Goal: Transaction & Acquisition: Book appointment/travel/reservation

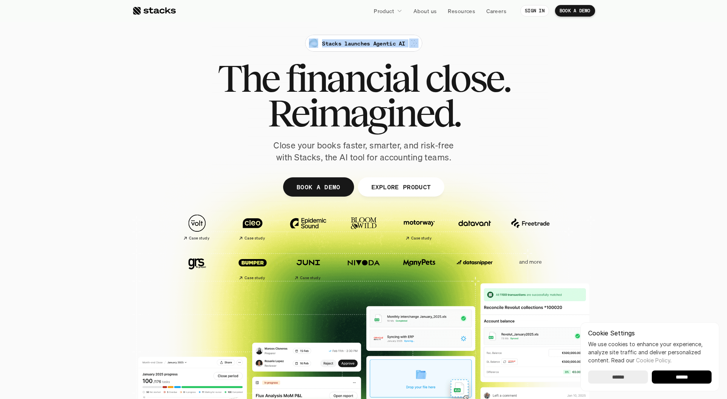
drag, startPoint x: 131, startPoint y: 78, endPoint x: 524, endPoint y: 182, distance: 406.7
click at [520, 171] on section "Stacks launches Agentic AI The financial close. Reimagined. Close your books fa…" at bounding box center [363, 243] width 727 height 486
drag, startPoint x: 524, startPoint y: 182, endPoint x: 474, endPoint y: 164, distance: 53.3
click at [524, 182] on div at bounding box center [363, 188] width 463 height 347
click at [326, 147] on p "Close your books faster, smarter, and risk-free with Stacks, the AI tool for ac…" at bounding box center [363, 152] width 193 height 24
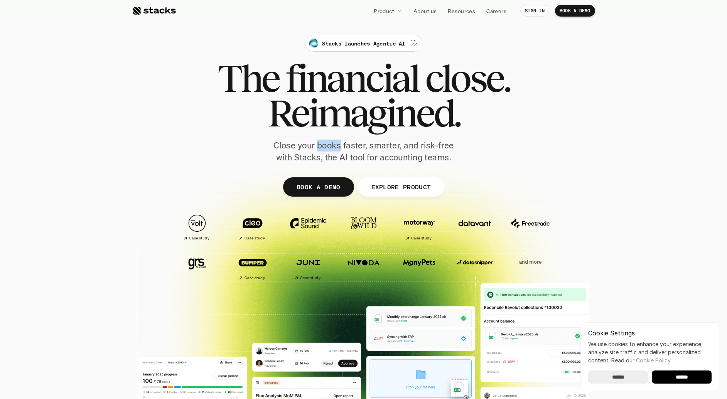
click at [326, 147] on p "Close your books faster, smarter, and risk-free with Stacks, the AI tool for ac…" at bounding box center [363, 152] width 193 height 24
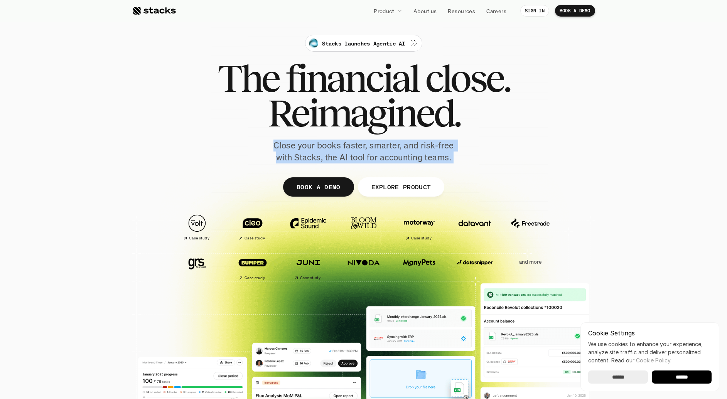
drag, startPoint x: 326, startPoint y: 147, endPoint x: 331, endPoint y: 147, distance: 5.0
click at [326, 147] on p "Close your books faster, smarter, and risk-free with Stacks, the AI tool for ac…" at bounding box center [363, 152] width 193 height 24
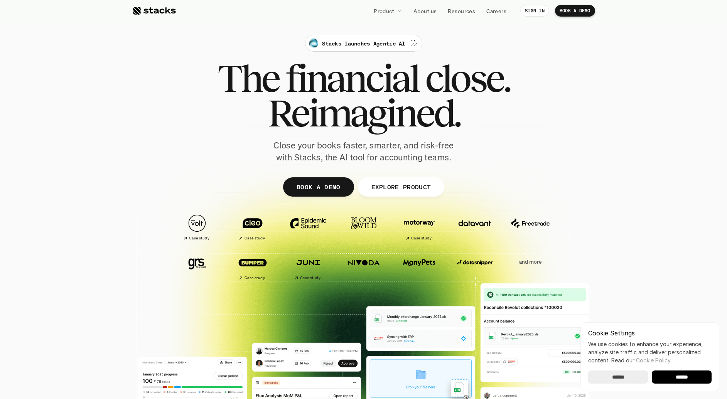
click at [501, 152] on div "Stacks launches Agentic AI The financial close. Reimagined. Close your books fa…" at bounding box center [364, 99] width 432 height 129
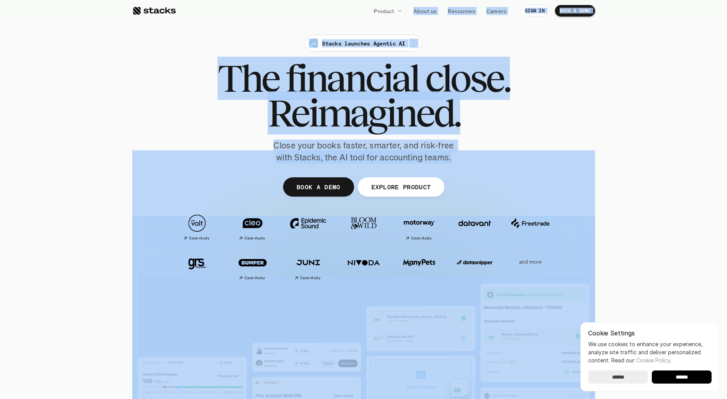
drag, startPoint x: 474, startPoint y: 159, endPoint x: 222, endPoint y: 71, distance: 266.6
click at [245, 120] on h1 "Reimagined." at bounding box center [364, 113] width 292 height 35
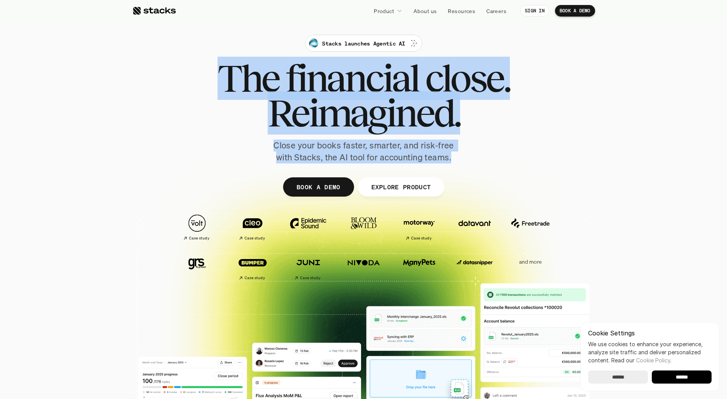
drag, startPoint x: 158, startPoint y: 68, endPoint x: 455, endPoint y: 155, distance: 309.3
click at [454, 154] on div "Stacks launches Agentic AI The financial close. Reimagined. Close your books fa…" at bounding box center [364, 99] width 432 height 129
click at [456, 163] on p "Close your books faster, smarter, and risk-free with Stacks, the AI tool for ac…" at bounding box center [363, 152] width 193 height 24
click at [678, 378] on input "******" at bounding box center [682, 377] width 60 height 13
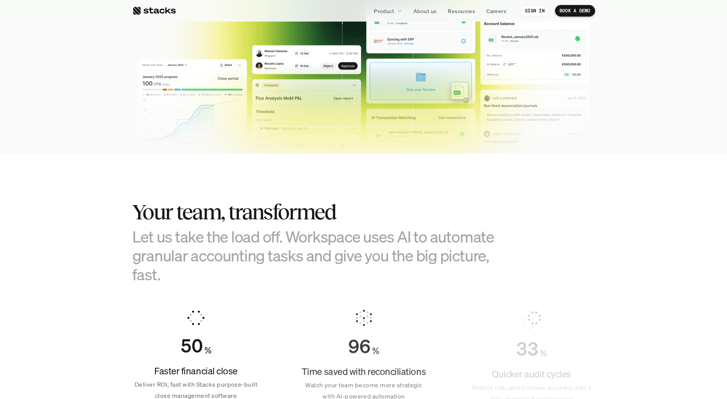
scroll to position [356, 0]
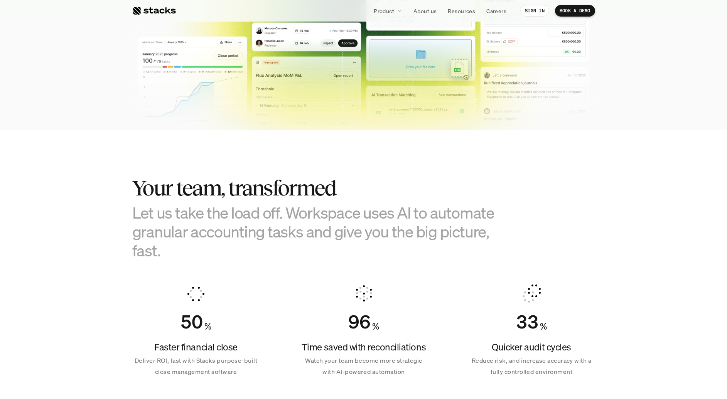
drag, startPoint x: 113, startPoint y: 184, endPoint x: 233, endPoint y: 263, distance: 143.6
click at [233, 263] on section "Your team, transformed Let us take the load off. Workspace uses AI to automate …" at bounding box center [363, 274] width 727 height 288
click at [223, 247] on h3 "Let us take the load off. Workspace uses AI to automate granular accounting tas…" at bounding box center [325, 231] width 386 height 57
drag, startPoint x: 221, startPoint y: 248, endPoint x: 82, endPoint y: 169, distance: 160.0
click at [82, 169] on section "Your team, transformed Let us take the load off. Workspace uses AI to automate …" at bounding box center [363, 274] width 727 height 288
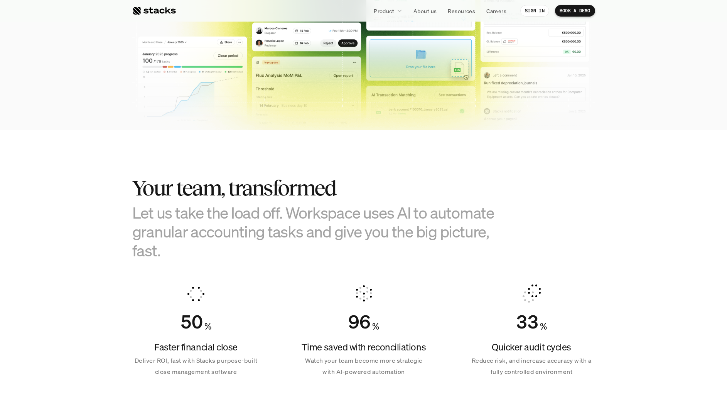
click at [109, 225] on section "Your team, transformed Let us take the load off. Workspace uses AI to automate …" at bounding box center [363, 274] width 727 height 288
click at [90, 188] on section "Your team, transformed Let us take the load off. Workspace uses AI to automate …" at bounding box center [363, 274] width 727 height 288
click at [89, 179] on section "Your team, transformed Let us take the load off. Workspace uses AI to automate …" at bounding box center [363, 274] width 727 height 288
drag, startPoint x: 88, startPoint y: 179, endPoint x: 243, endPoint y: 233, distance: 164.4
click at [243, 233] on section "Your team, transformed Let us take the load off. Workspace uses AI to automate …" at bounding box center [363, 274] width 727 height 288
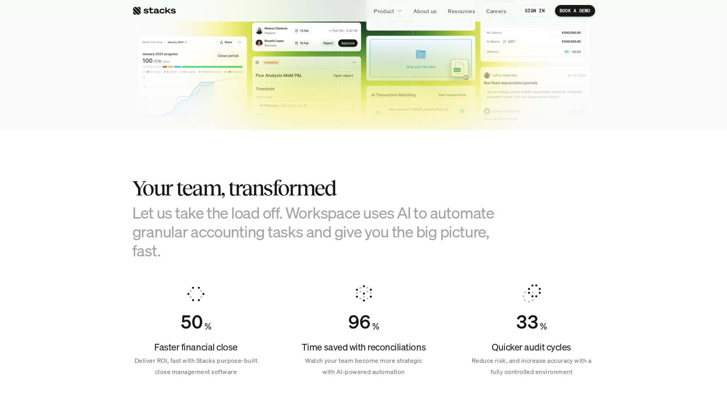
click at [245, 235] on h3 "Let us take the load off. Workspace uses AI to automate granular accounting tas…" at bounding box center [325, 231] width 386 height 57
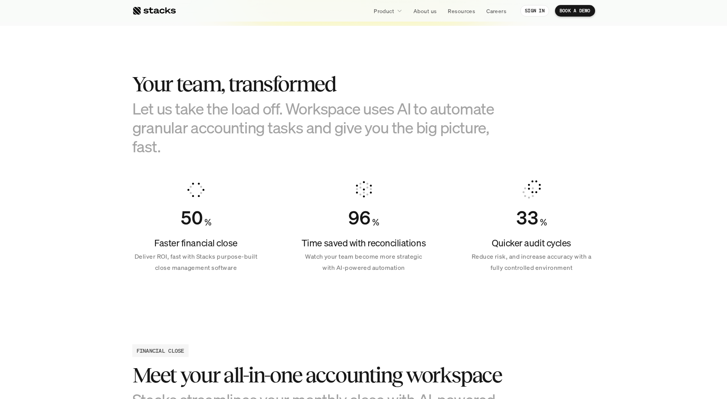
scroll to position [480, 0]
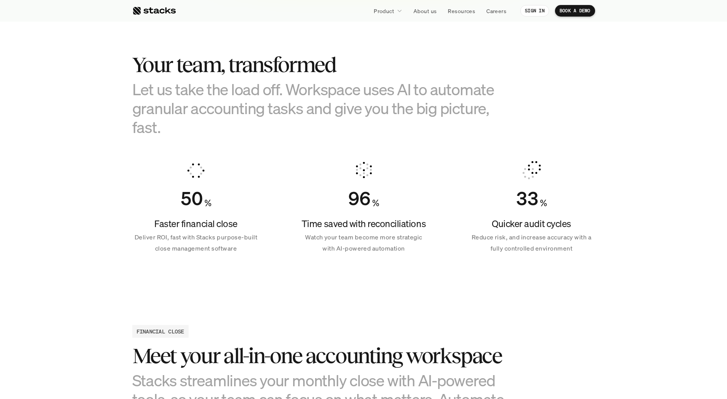
click at [115, 165] on section "Your team, transformed Let us take the load off. Workspace uses AI to automate …" at bounding box center [363, 151] width 727 height 288
drag, startPoint x: 120, startPoint y: 163, endPoint x: 620, endPoint y: 270, distance: 511.7
click at [618, 273] on section "Your team, transformed Let us take the load off. Workspace uses AI to automate …" at bounding box center [363, 151] width 727 height 288
click at [618, 268] on section "Your team, transformed Let us take the load off. Workspace uses AI to automate …" at bounding box center [363, 151] width 727 height 288
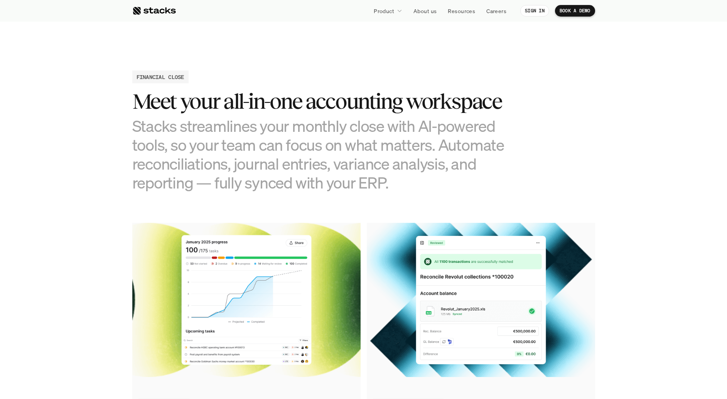
scroll to position [749, 0]
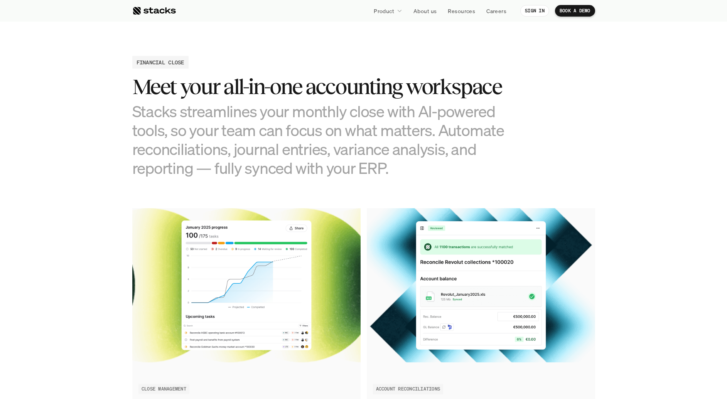
drag, startPoint x: 151, startPoint y: 109, endPoint x: 479, endPoint y: 182, distance: 335.6
click at [427, 161] on h3 "Stacks streamlines your monthly close with AI-powered tools, so your team can f…" at bounding box center [325, 140] width 386 height 76
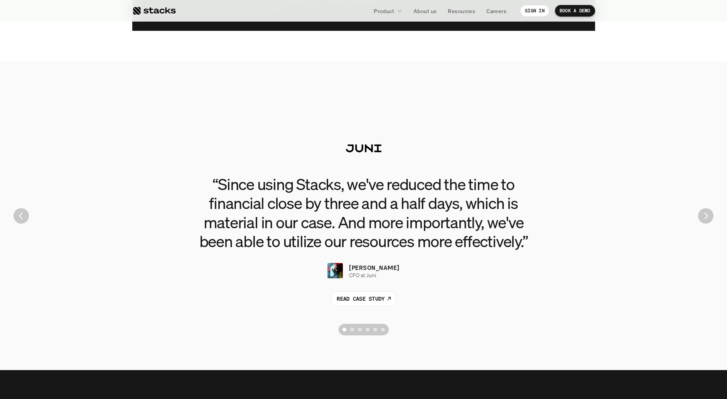
scroll to position [1686, 0]
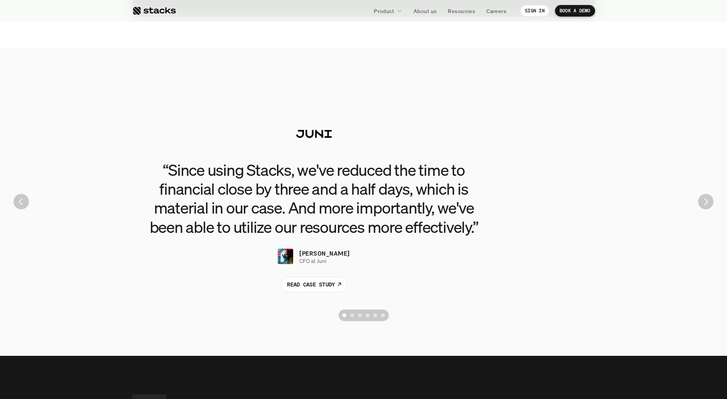
drag, startPoint x: 150, startPoint y: 122, endPoint x: 100, endPoint y: 201, distance: 93.1
click at [100, 201] on div "“Since using Stacks, we've reduced the time to financial close by three and a h…" at bounding box center [314, 201] width 716 height 247
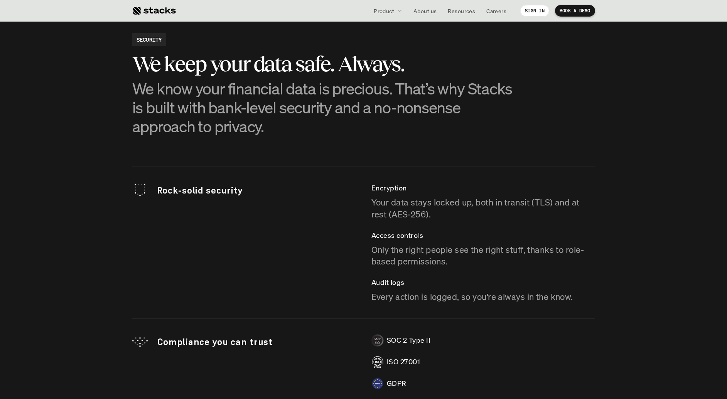
scroll to position [2017, 0]
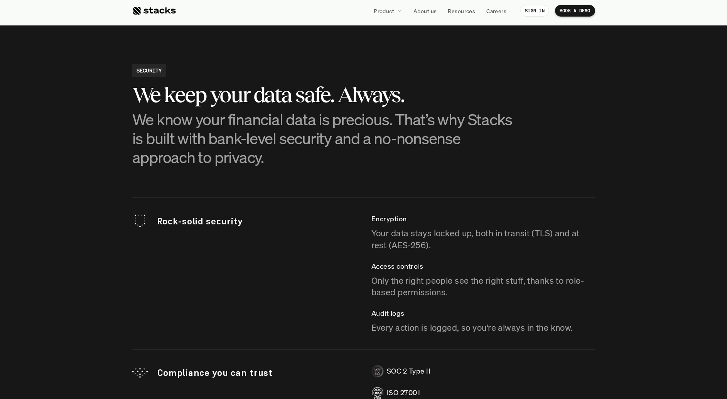
drag, startPoint x: 116, startPoint y: 94, endPoint x: 568, endPoint y: 204, distance: 465.2
click at [566, 202] on section "SECURITY We keep your data safe. Always. We know your financial data is preciou…" at bounding box center [363, 292] width 727 height 534
click at [541, 160] on div "SECURITY We keep your data safe. Always. We know your financial data is preciou…" at bounding box center [363, 115] width 463 height 103
drag, startPoint x: 98, startPoint y: 81, endPoint x: 99, endPoint y: 103, distance: 22.8
click at [98, 81] on section "SECURITY We keep your data safe. Always. We know your financial data is preciou…" at bounding box center [363, 292] width 727 height 534
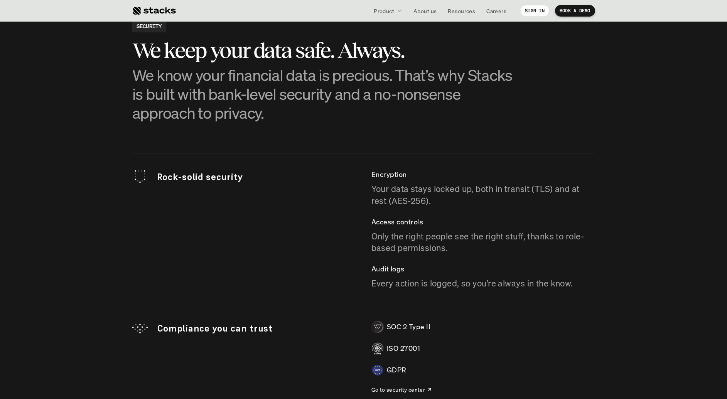
scroll to position [2079, 0]
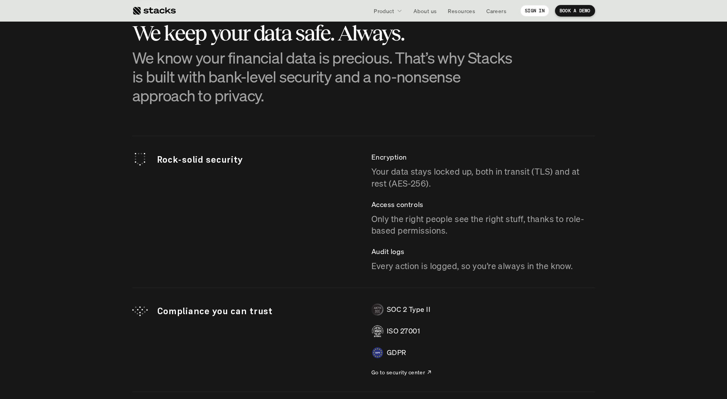
drag, startPoint x: 240, startPoint y: 178, endPoint x: 649, endPoint y: 289, distance: 423.7
click at [660, 302] on section "SECURITY We keep your data safe. Always. We know your financial data is preciou…" at bounding box center [363, 231] width 727 height 534
click at [633, 273] on section "SECURITY We keep your data safe. Always. We know your financial data is preciou…" at bounding box center [363, 231] width 727 height 534
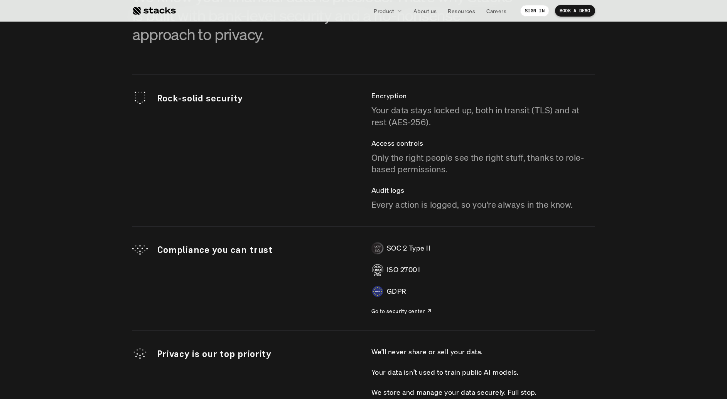
scroll to position [2140, 0]
drag, startPoint x: 69, startPoint y: 223, endPoint x: 682, endPoint y: 358, distance: 628.2
click at [682, 358] on section "SECURITY We keep your data safe. Always. We know your financial data is preciou…" at bounding box center [363, 169] width 727 height 534
click at [663, 333] on section "SECURITY We keep your data safe. Always. We know your financial data is preciou…" at bounding box center [363, 169] width 727 height 534
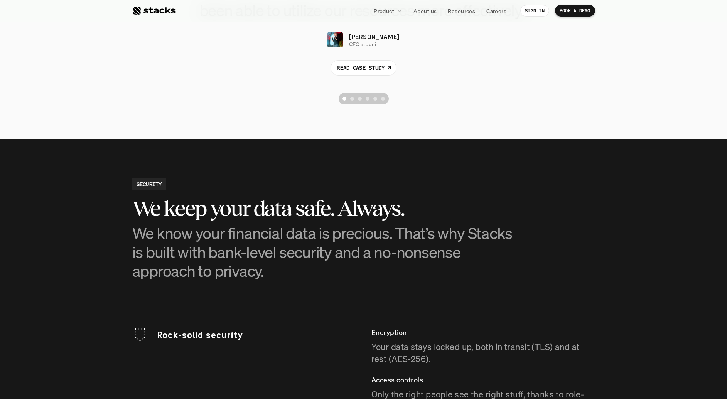
scroll to position [2010, 0]
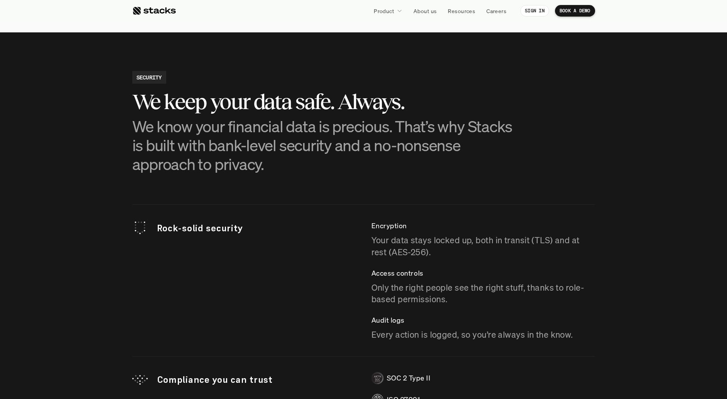
click at [92, 197] on section "SECURITY We keep your data safe. Always. We know your financial data is preciou…" at bounding box center [363, 299] width 727 height 534
click at [140, 74] on h2 "SECURITY" at bounding box center [149, 77] width 25 height 8
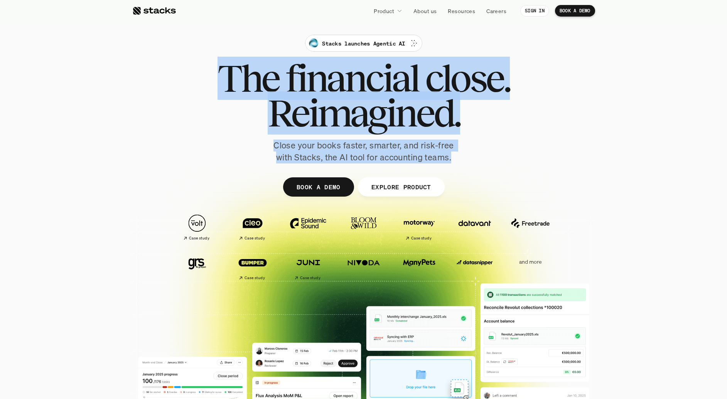
scroll to position [12, 0]
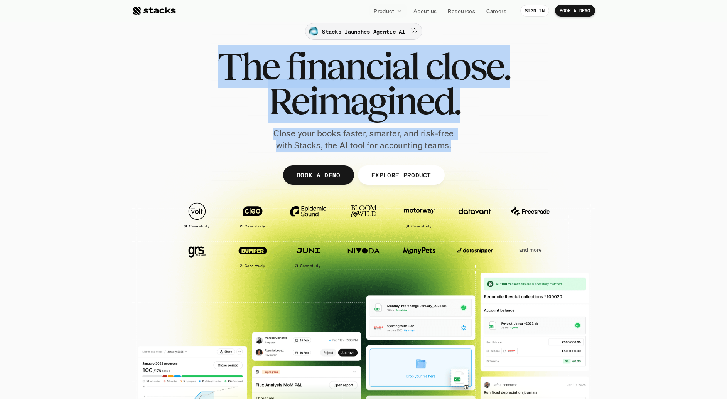
click at [341, 32] on p "Stacks launches Agentic AI" at bounding box center [363, 31] width 83 height 8
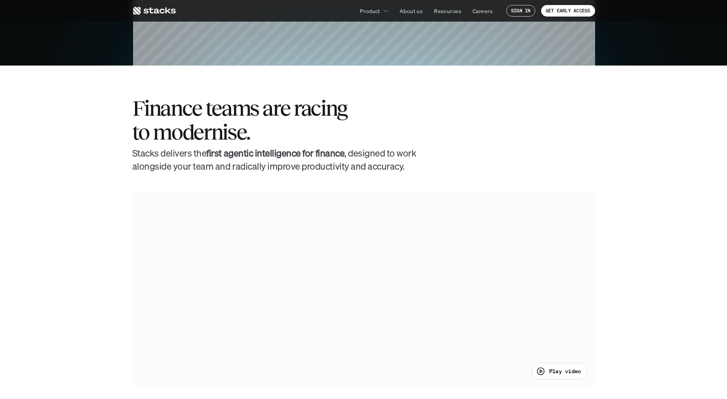
scroll to position [341, 0]
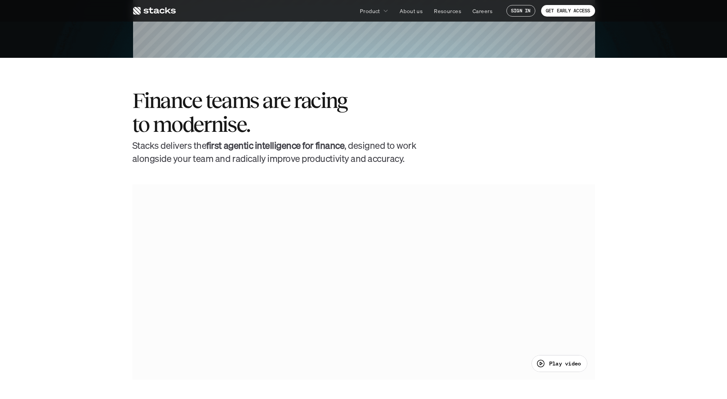
click at [403, 302] on div at bounding box center [363, 281] width 463 height 195
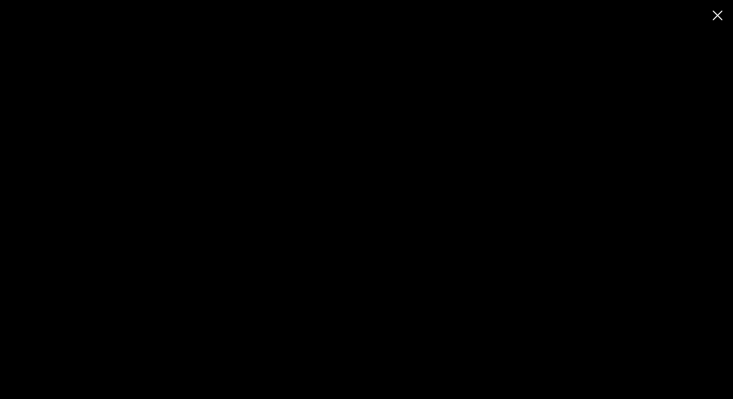
click at [723, 16] on div at bounding box center [366, 199] width 733 height 399
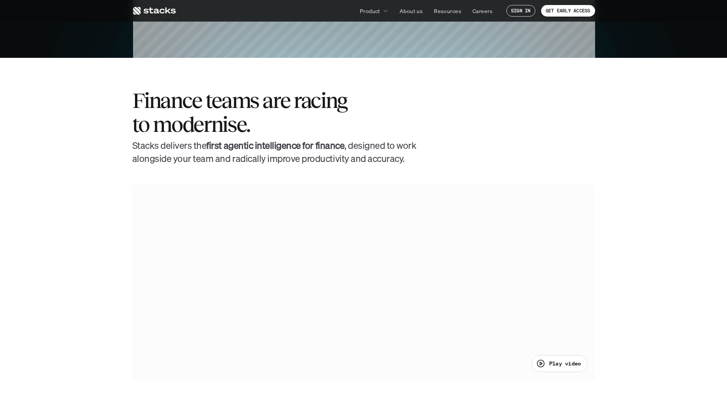
click at [543, 100] on div "Finance teams are racing to modernise. Stacks delivers the first agentic intell…" at bounding box center [363, 127] width 463 height 76
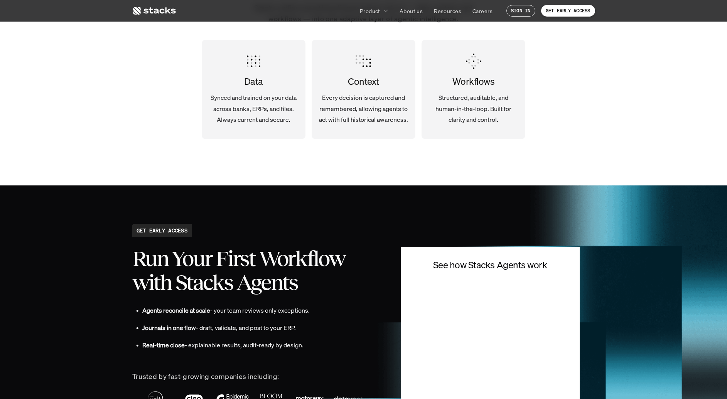
scroll to position [1589, 0]
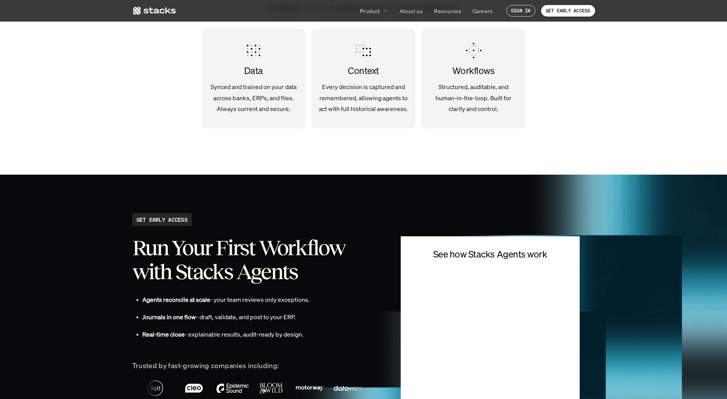
click at [347, 87] on p "Every decision is captured and remembered, allowing agents to act with full his…" at bounding box center [363, 97] width 91 height 33
click at [365, 132] on div "Every accounting workflow, powered by agents. Stacks unifies everything finance…" at bounding box center [363, 35] width 463 height 277
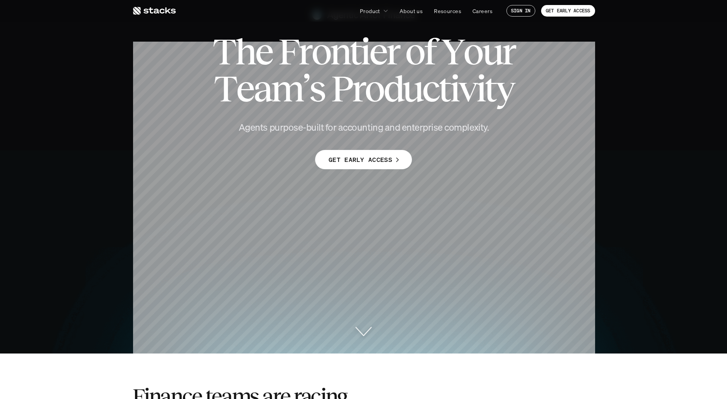
scroll to position [0, 0]
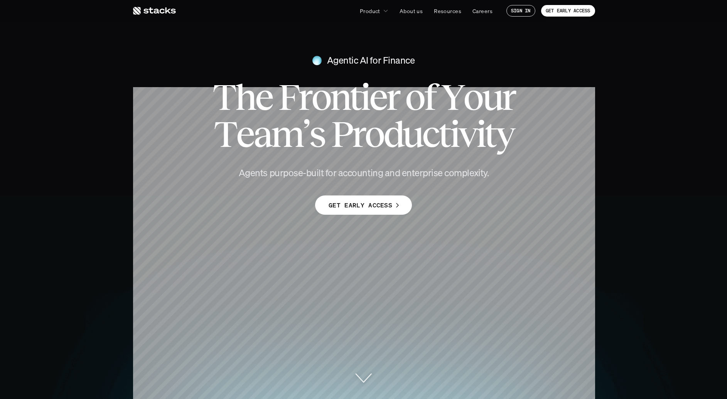
click at [383, 64] on h4 "Agentic AI for Finance" at bounding box center [371, 60] width 88 height 13
click at [475, 79] on span "o" at bounding box center [472, 97] width 19 height 37
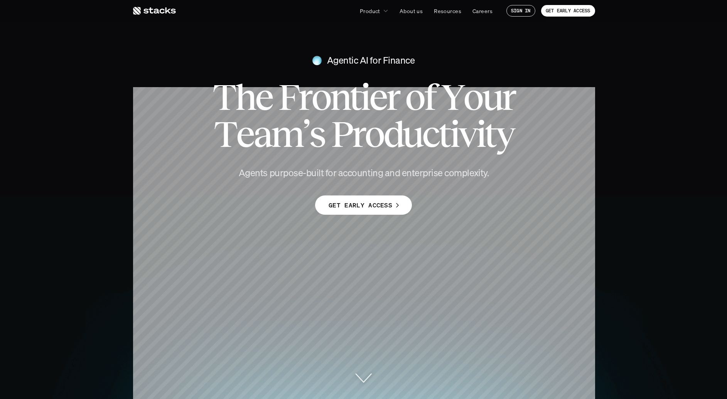
click at [153, 7] on icon at bounding box center [154, 10] width 44 height 9
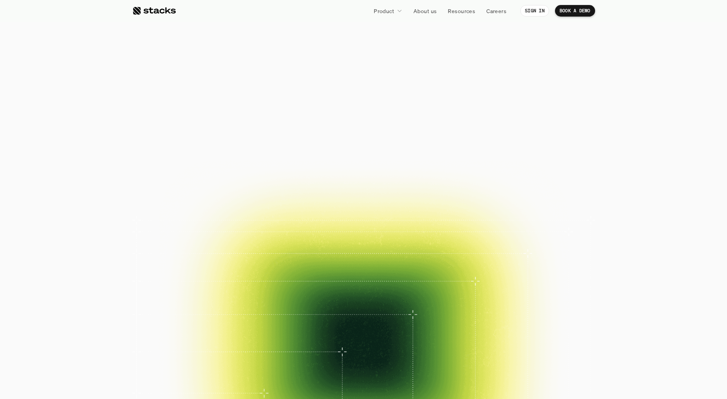
drag, startPoint x: 121, startPoint y: 104, endPoint x: 736, endPoint y: 268, distance: 637.3
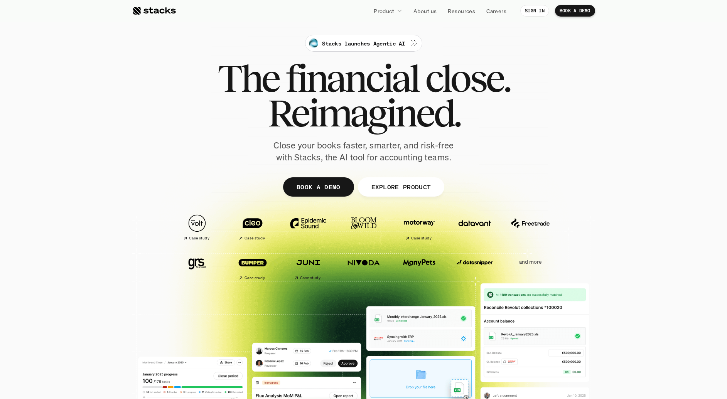
click at [709, 145] on div at bounding box center [363, 239] width 727 height 247
click at [624, 139] on div at bounding box center [363, 239] width 727 height 247
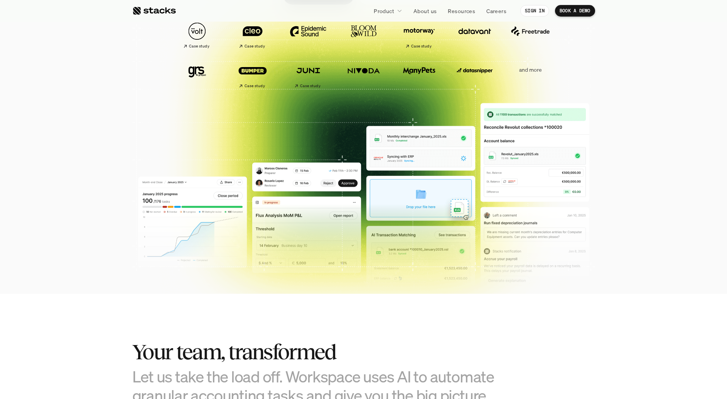
scroll to position [392, 0]
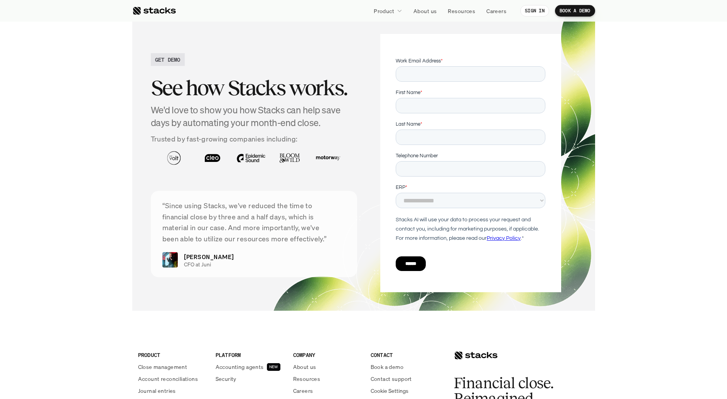
click at [109, 141] on section "GET DEMO See how Stacks works. We'd love to show you how Stacks can help save d…" at bounding box center [363, 163] width 727 height 326
drag, startPoint x: 953, startPoint y: 369, endPoint x: 422, endPoint y: 107, distance: 591.6
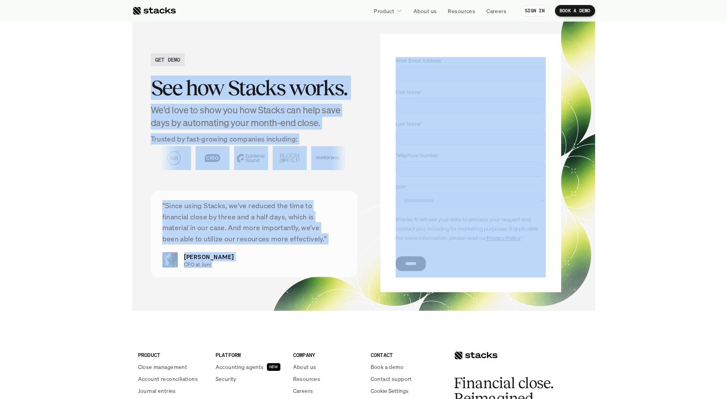
drag, startPoint x: 676, startPoint y: 111, endPoint x: 521, endPoint y: 134, distance: 156.8
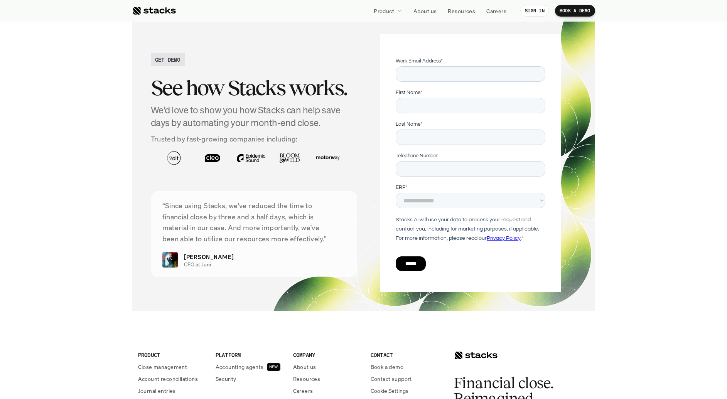
drag, startPoint x: 708, startPoint y: 93, endPoint x: 684, endPoint y: 89, distance: 24.6
click at [708, 93] on section "GET DEMO See how Stacks works. We'd love to show you how Stacks can help save d…" at bounding box center [363, 163] width 727 height 326
click at [518, 70] on input "Work Email Address *" at bounding box center [471, 73] width 150 height 15
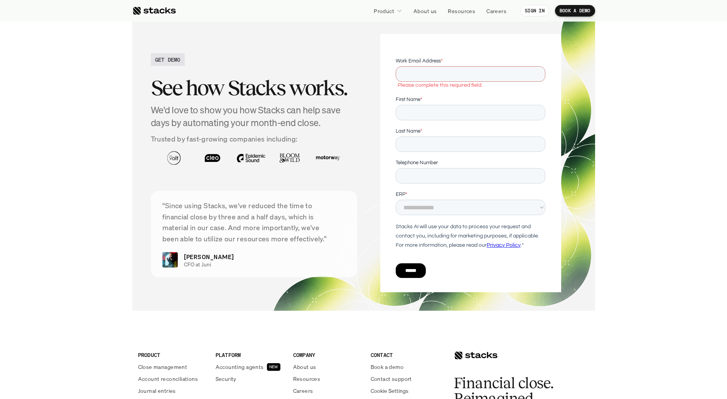
click at [66, 199] on section "GET DEMO See how Stacks works. We'd love to show you how Stacks can help save d…" at bounding box center [363, 163] width 727 height 326
click at [68, 198] on section "GET DEMO See how Stacks works. We'd love to show you how Stacks can help save d…" at bounding box center [363, 163] width 727 height 326
click at [70, 189] on section "GET DEMO See how Stacks works. We'd love to show you how Stacks can help save d…" at bounding box center [363, 163] width 727 height 326
click at [500, 245] on link "Privacy Policy" at bounding box center [504, 245] width 34 height 5
click at [100, 152] on section "GET DEMO See how Stacks works. We'd love to show you how Stacks can help save d…" at bounding box center [363, 163] width 727 height 326
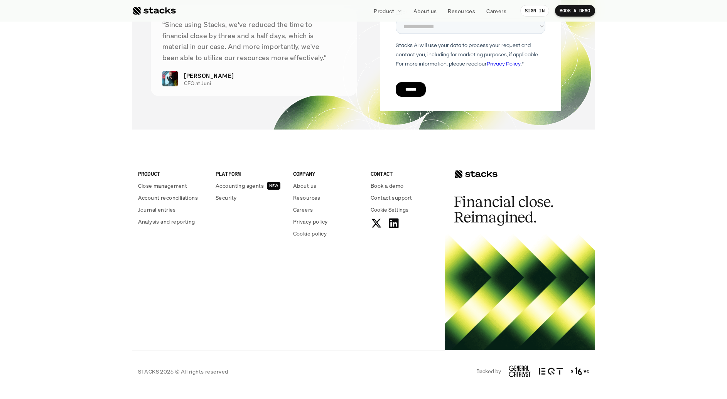
scroll to position [2779, 0]
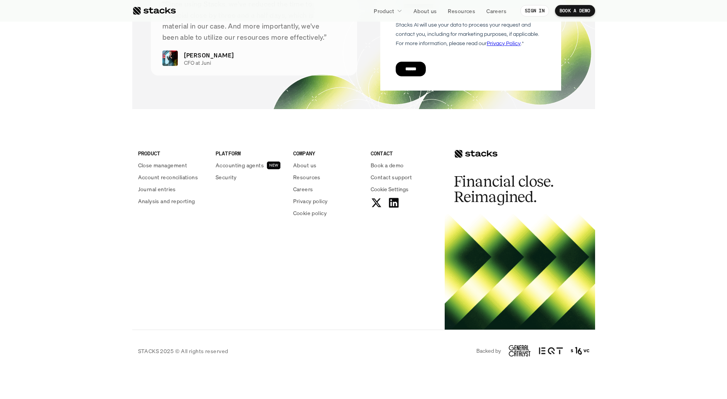
drag, startPoint x: 413, startPoint y: 336, endPoint x: 702, endPoint y: 372, distance: 291.2
click at [638, 353] on footer "PRODUCT Close management Account reconciliations Journal entries Analysis and r…" at bounding box center [363, 249] width 727 height 248
drag, startPoint x: 620, startPoint y: 357, endPoint x: 414, endPoint y: 343, distance: 206.8
click at [413, 343] on footer "PRODUCT Close management Account reconciliations Journal entries Analysis and r…" at bounding box center [363, 249] width 727 height 248
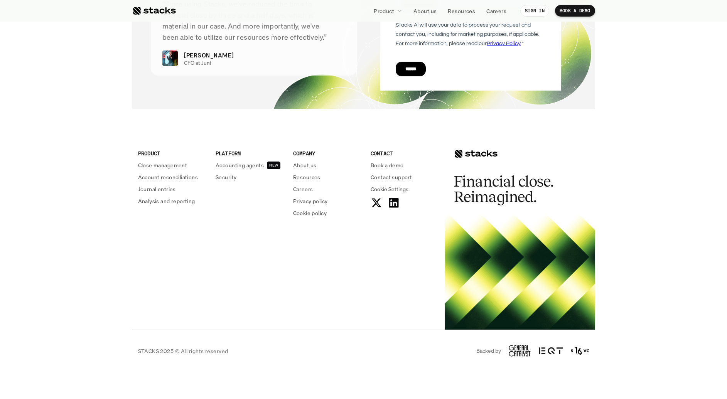
click at [427, 345] on div "STACKS 2025 © All rights reserved Backed by" at bounding box center [363, 351] width 463 height 42
click at [302, 192] on p "Careers" at bounding box center [303, 189] width 20 height 8
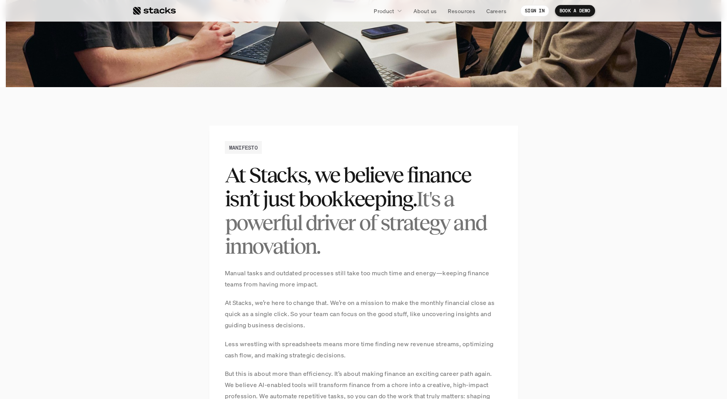
scroll to position [444, 0]
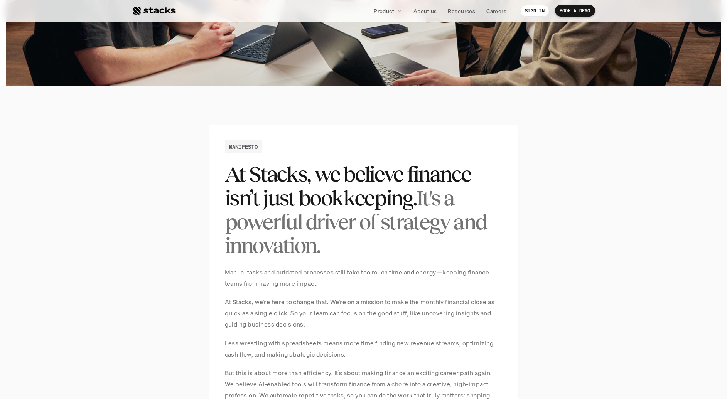
drag, startPoint x: 240, startPoint y: 203, endPoint x: 378, endPoint y: 269, distance: 153.6
click at [373, 269] on section "MANIFESTO At Stacks, we believe finance isn’t just bookkeeping. It's a powerful…" at bounding box center [363, 332] width 727 height 492
click at [478, 239] on h2 "At Stacks, we believe finance isn’t just bookkeeping. It's a powerful driver of…" at bounding box center [364, 209] width 278 height 95
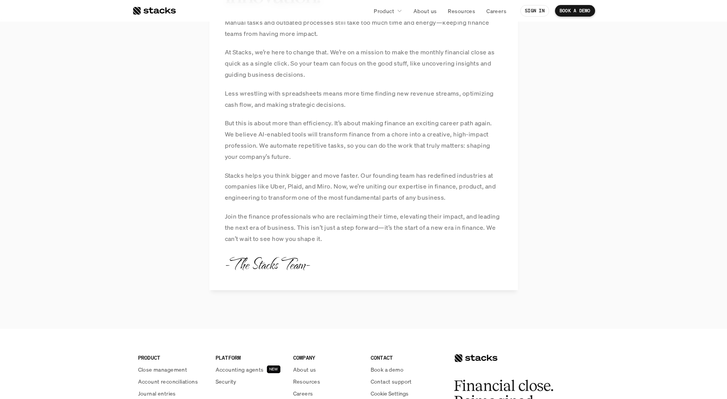
scroll to position [0, 0]
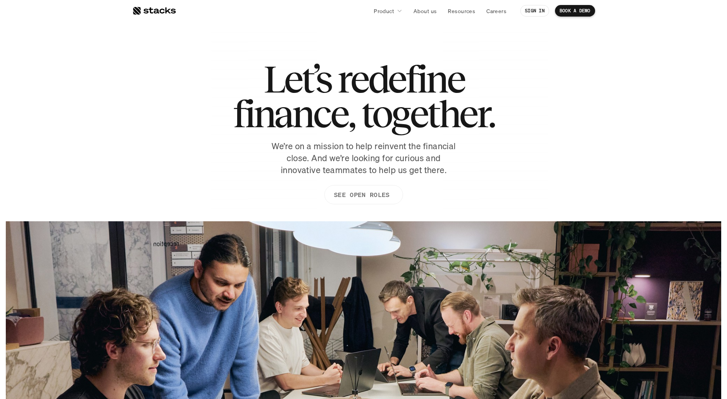
click at [390, 196] on link "SEE OPEN ROLES" at bounding box center [363, 194] width 79 height 19
click at [172, 165] on div "Let’s redefine finance, together. We’re on a mission to help reinvent the finan…" at bounding box center [363, 137] width 463 height 150
click at [150, 148] on div "Let’s redefine finance, together. We’re on a mission to help reinvent the finan…" at bounding box center [363, 137] width 463 height 150
click at [210, 147] on div "Let’s redefine finance, together. We’re on a mission to help reinvent the finan…" at bounding box center [363, 137] width 463 height 150
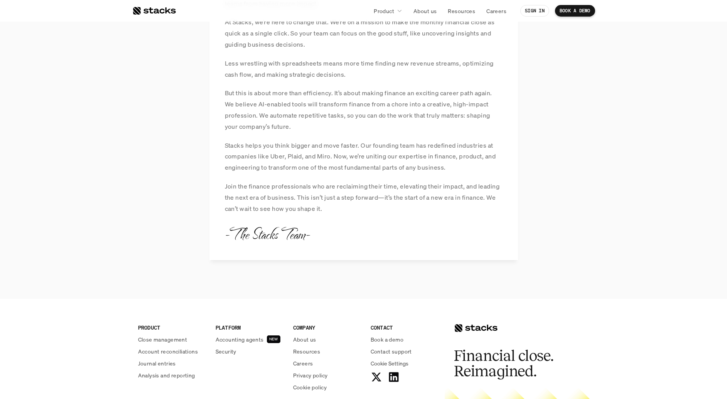
scroll to position [871, 0]
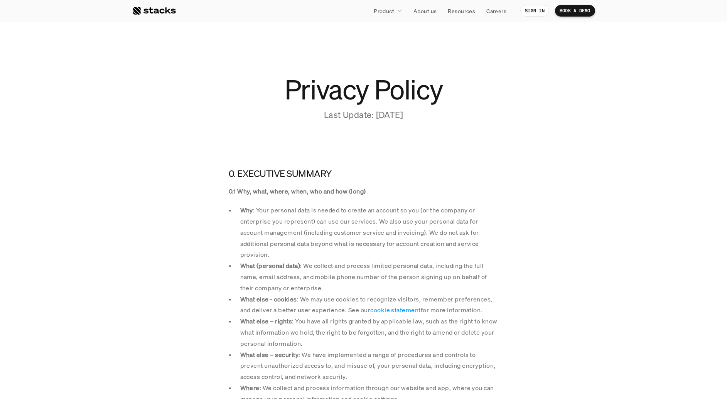
drag, startPoint x: 74, startPoint y: 50, endPoint x: 68, endPoint y: 48, distance: 6.2
click at [74, 50] on div at bounding box center [363, 76] width 727 height 152
